Goal: Transaction & Acquisition: Purchase product/service

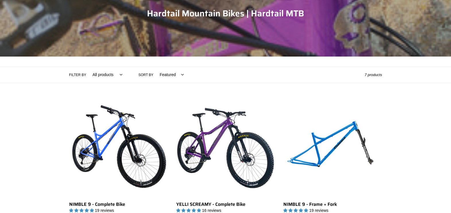
scroll to position [72, 0]
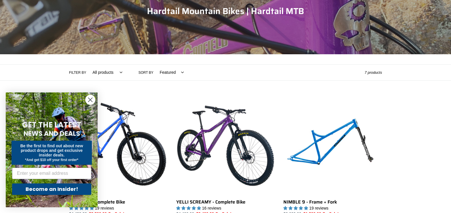
click at [92, 99] on circle "Close dialog" at bounding box center [90, 99] width 9 height 9
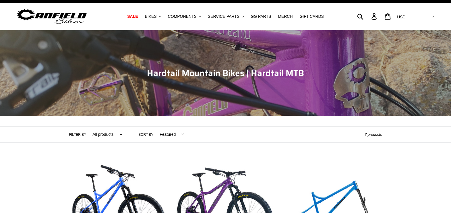
scroll to position [0, 0]
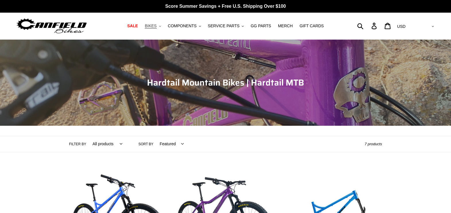
click at [157, 25] on span "BIKES" at bounding box center [151, 26] width 12 height 5
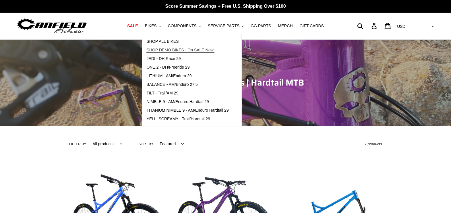
click at [169, 47] on link "SHOP DEMO BIKES - On SALE Now!" at bounding box center [187, 50] width 91 height 9
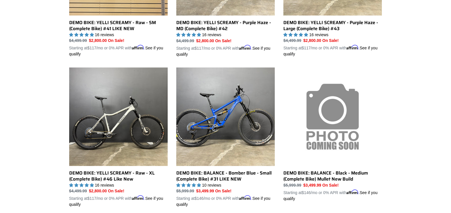
scroll to position [251, 0]
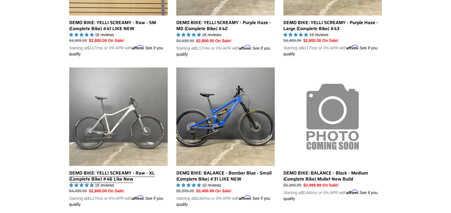
click at [90, 113] on link "DEMO BIKE: YELLI SCREAMY - Raw - XL (Complete Bike) #46 Like New" at bounding box center [118, 138] width 99 height 140
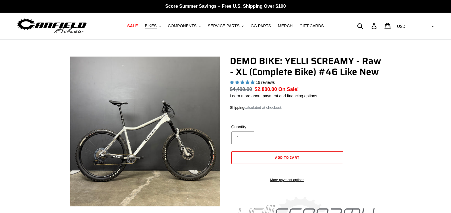
select select "highest-rating"
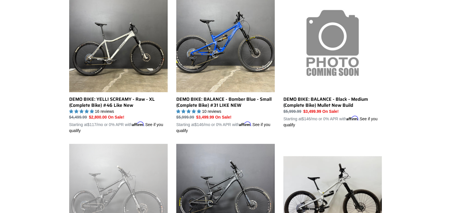
scroll to position [323, 0]
